Goal: Transaction & Acquisition: Purchase product/service

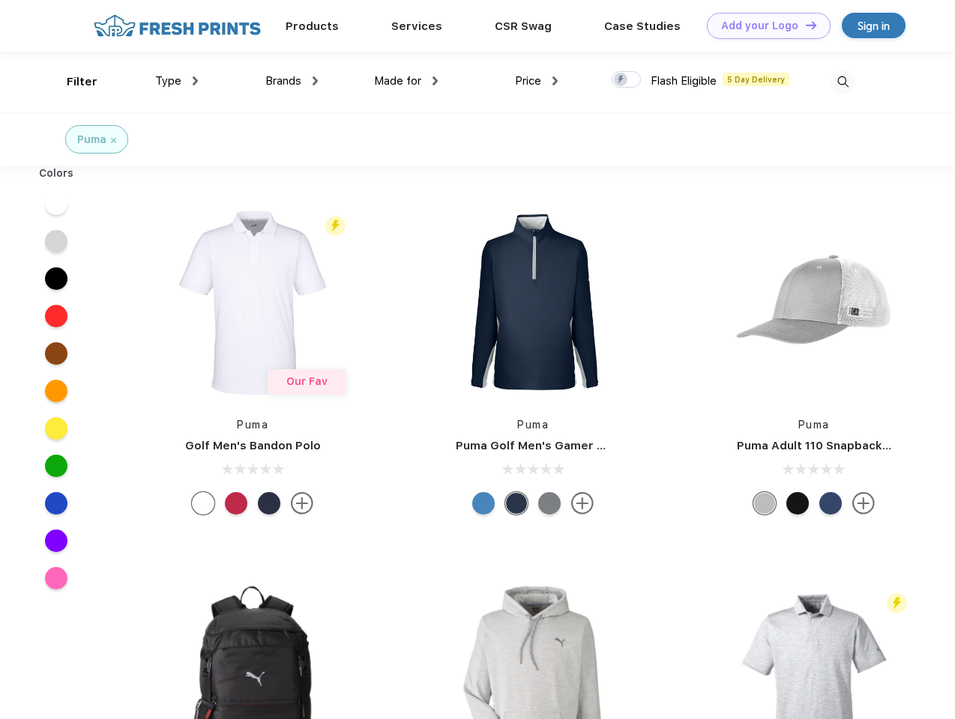
click at [763, 25] on link "Add your Logo Design Tool" at bounding box center [769, 26] width 124 height 26
click at [0, 0] on div "Design Tool" at bounding box center [0, 0] width 0 height 0
click at [804, 25] on link "Add your Logo Design Tool" at bounding box center [769, 26] width 124 height 26
click at [72, 82] on div "Filter" at bounding box center [82, 81] width 31 height 17
click at [177, 81] on span "Type" at bounding box center [168, 80] width 26 height 13
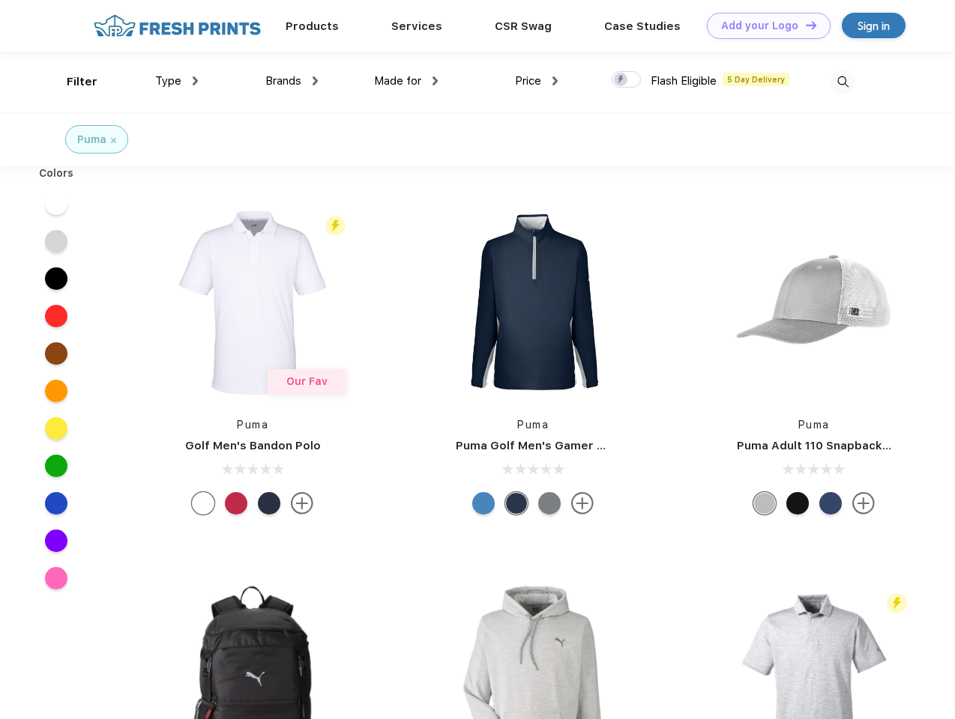
click at [291, 81] on span "Brands" at bounding box center [283, 80] width 36 height 13
click at [406, 81] on span "Made for" at bounding box center [397, 80] width 47 height 13
click at [536, 81] on span "Price" at bounding box center [528, 80] width 26 height 13
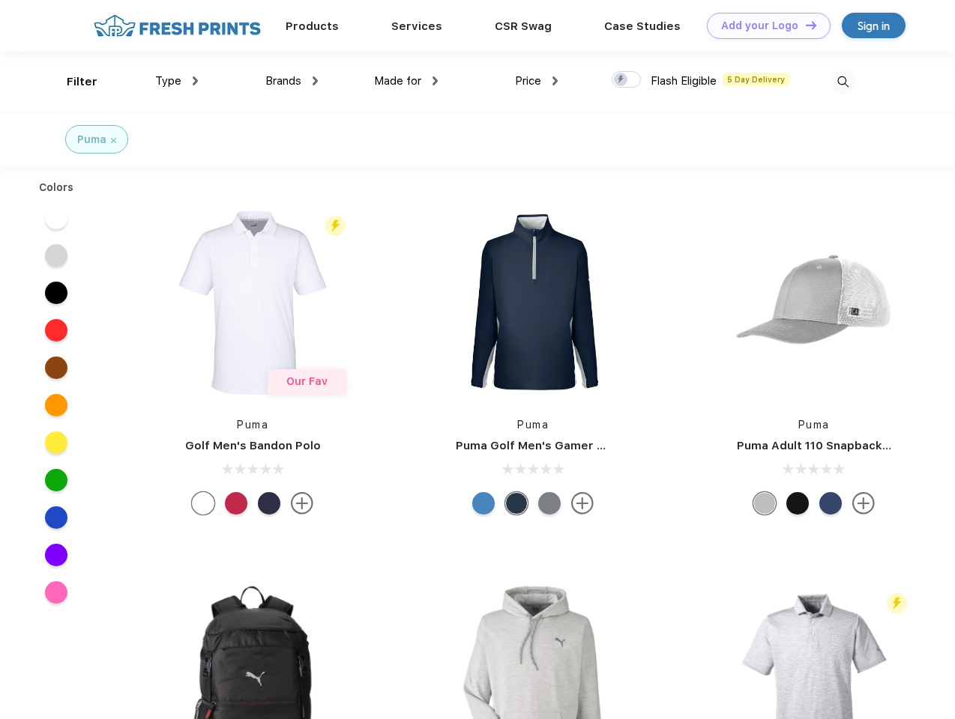
click at [626, 80] on div at bounding box center [625, 79] width 29 height 16
click at [621, 80] on input "checkbox" at bounding box center [616, 75] width 10 height 10
click at [842, 82] on img at bounding box center [842, 82] width 25 height 25
